Goal: Information Seeking & Learning: Learn about a topic

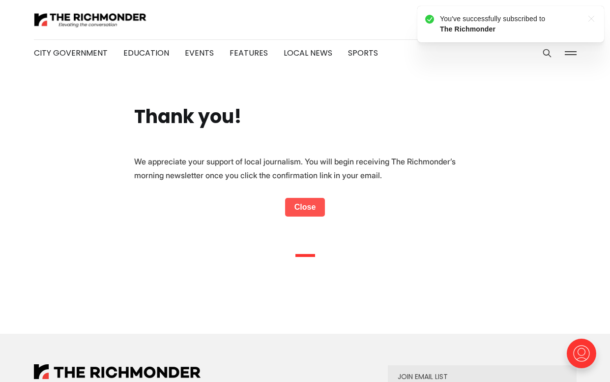
click at [300, 208] on link "Close" at bounding box center [305, 207] width 40 height 19
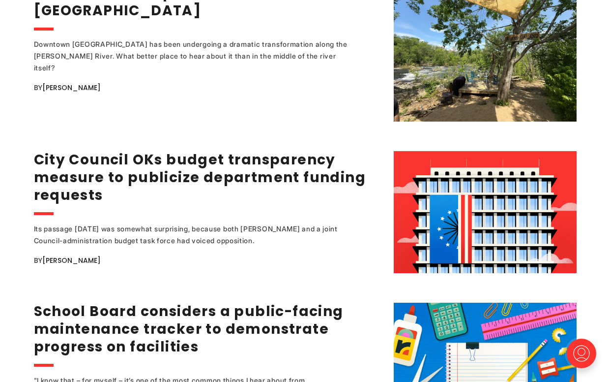
scroll to position [1328, 0]
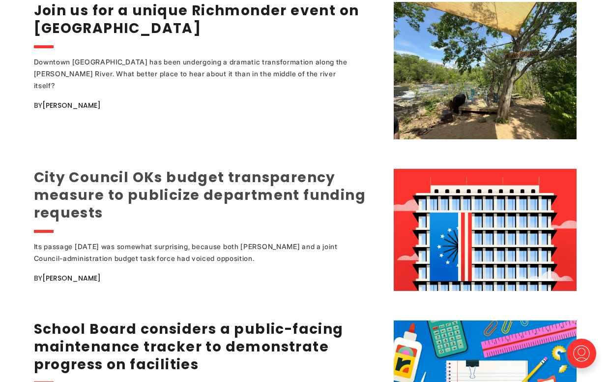
click at [238, 179] on link "City Council OKs budget transparency measure to publicize department funding re…" at bounding box center [200, 195] width 332 height 55
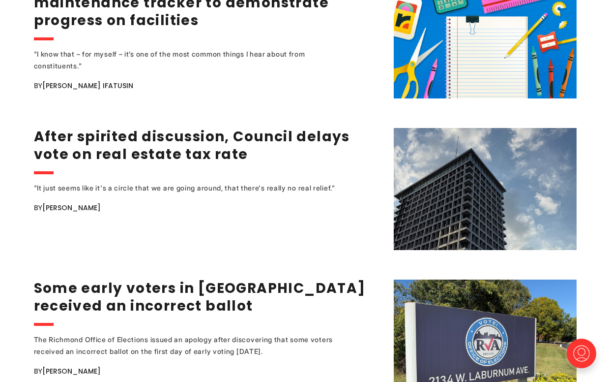
scroll to position [1721, 0]
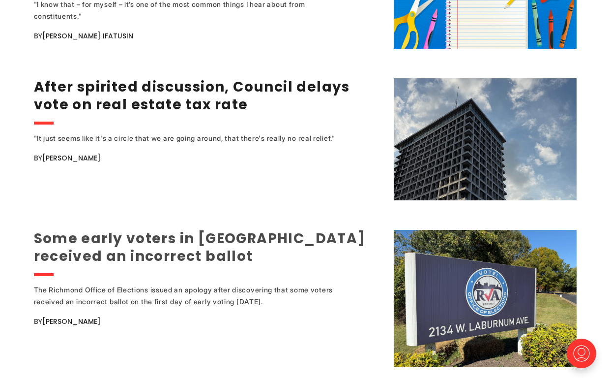
click at [197, 229] on link "Some early voters in [GEOGRAPHIC_DATA] received an incorrect ballot" at bounding box center [200, 247] width 332 height 37
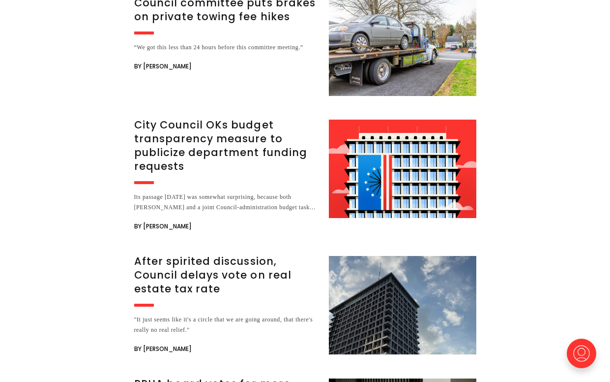
scroll to position [1475, 0]
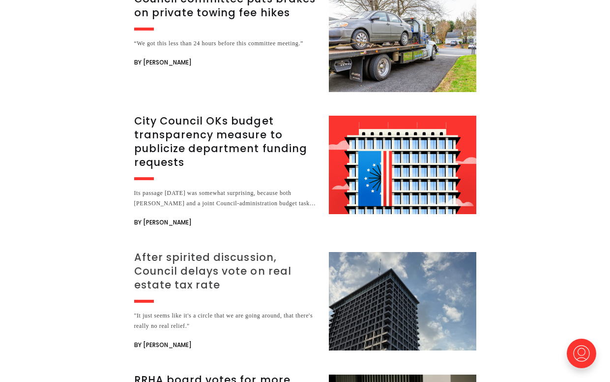
click at [219, 250] on h3 "After spirited discussion, Council delays vote on real estate tax rate" at bounding box center [225, 270] width 183 height 41
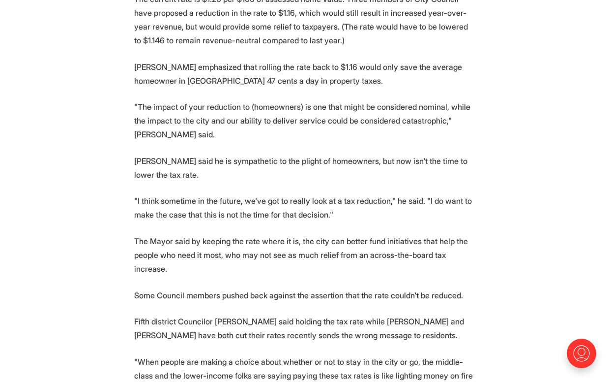
scroll to position [492, 0]
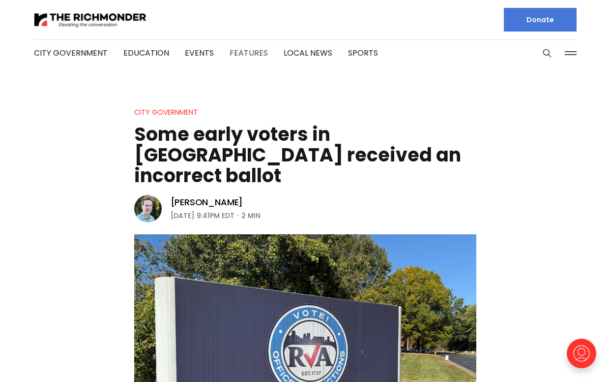
click at [235, 50] on link "Features" at bounding box center [249, 52] width 38 height 11
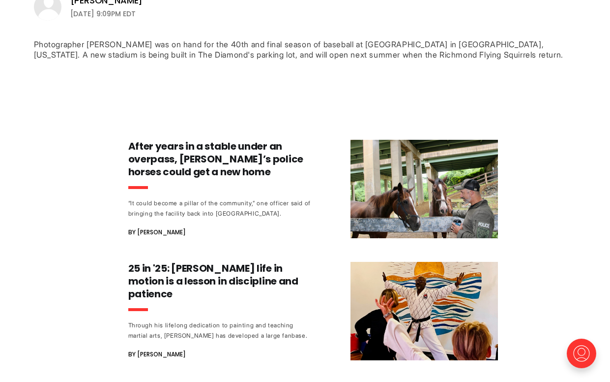
scroll to position [443, 0]
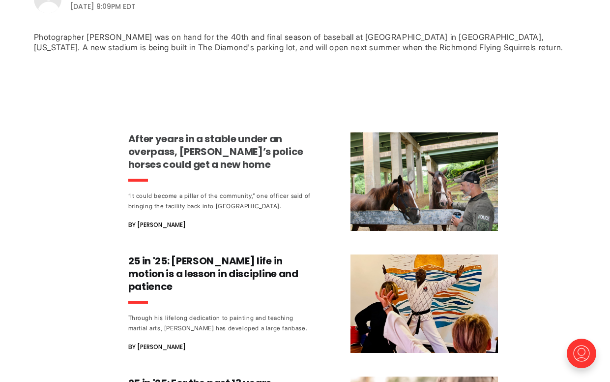
click at [208, 143] on h3 "After years in a stable under an overpass, [PERSON_NAME]’s police horses could …" at bounding box center [219, 151] width 183 height 38
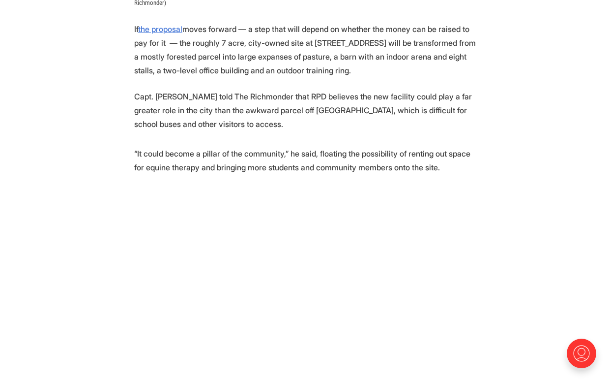
scroll to position [688, 0]
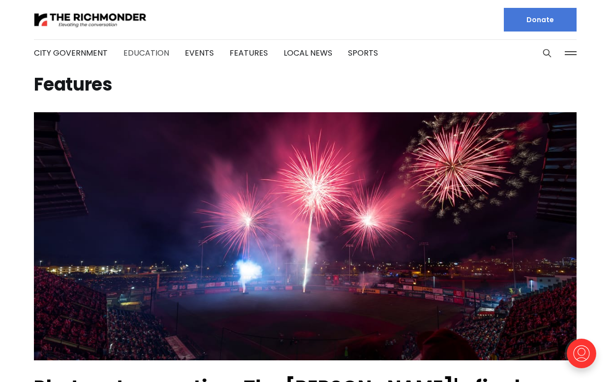
click at [138, 51] on link "Education" at bounding box center [146, 52] width 46 height 11
click at [299, 54] on link "Local News" at bounding box center [308, 52] width 49 height 11
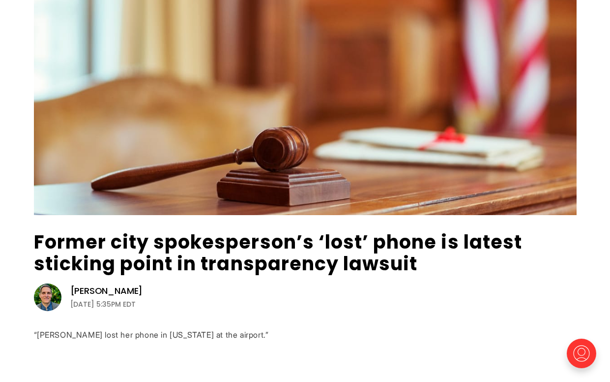
scroll to position [197, 0]
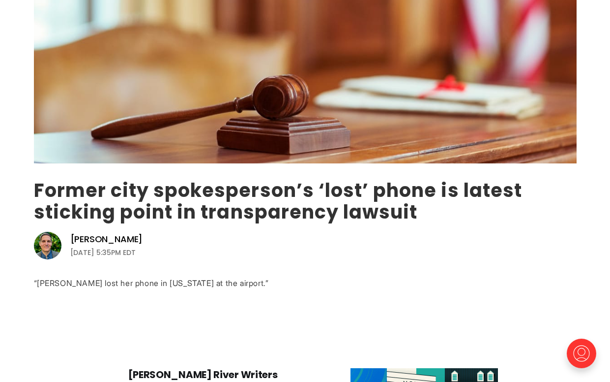
click at [248, 210] on link "Former city spokesperson’s ‘lost’ phone is latest sticking point in transparenc…" at bounding box center [278, 201] width 488 height 48
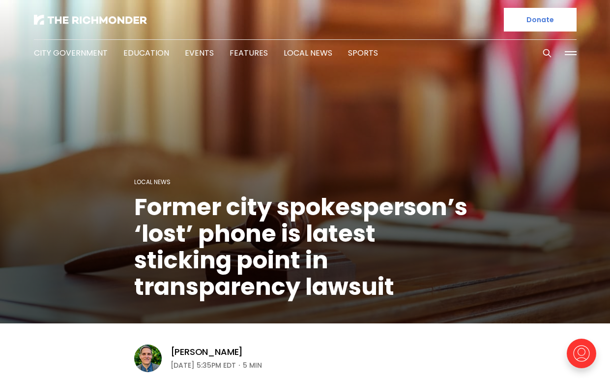
click at [479, 178] on figcaption "Local News Former city spokesperson’s ‘lost’ phone is latest sticking point in …" at bounding box center [305, 162] width 610 height 321
